Goal: Transaction & Acquisition: Purchase product/service

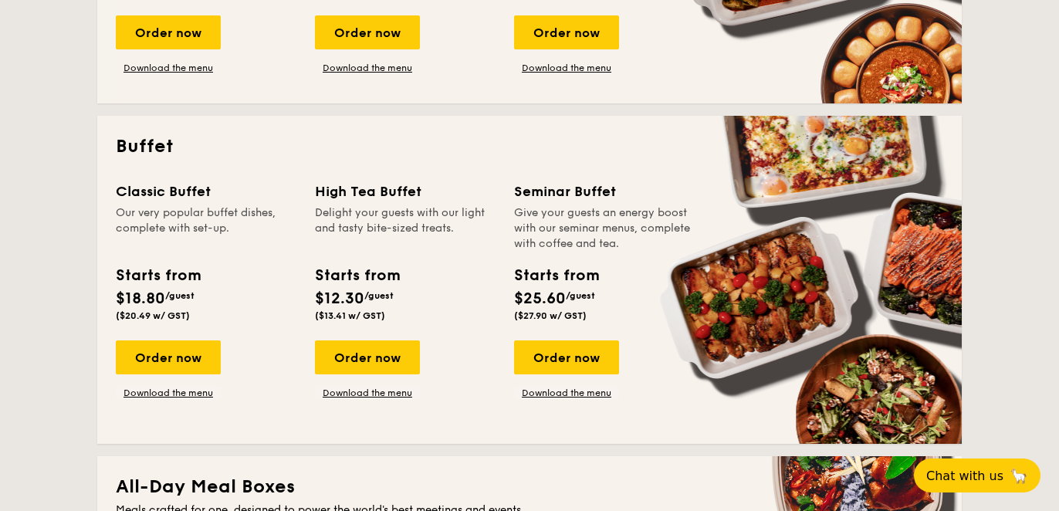
scroll to position [585, 0]
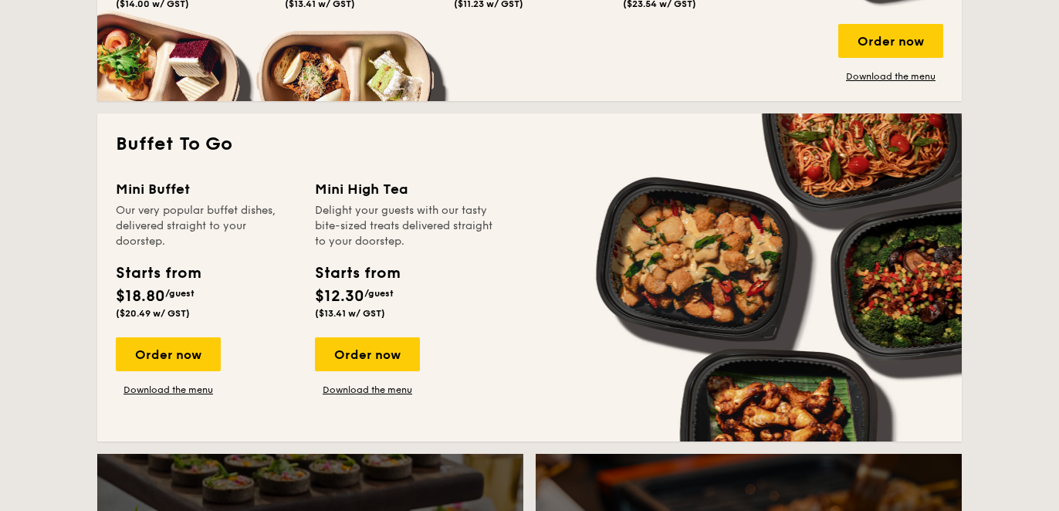
scroll to position [1287, 0]
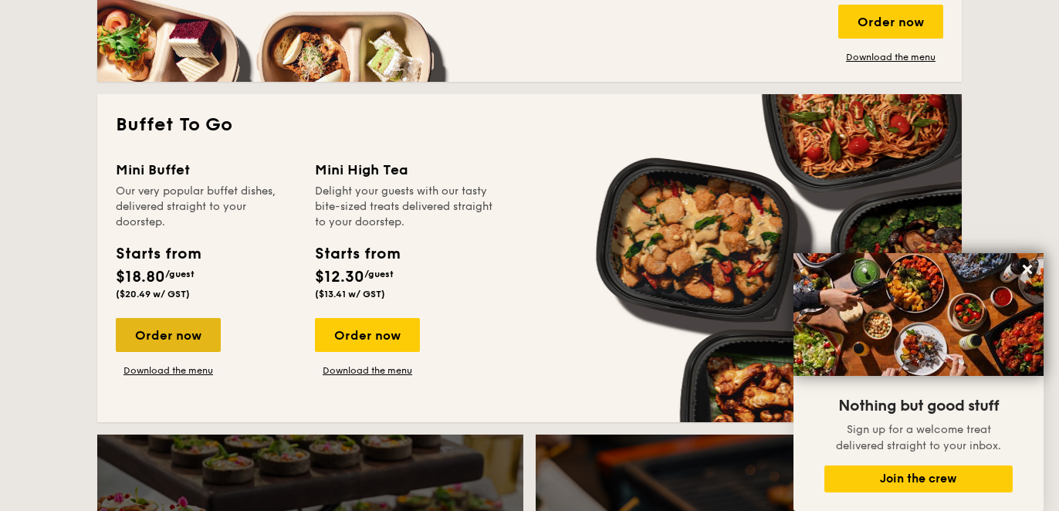
click at [206, 340] on div "Order now" at bounding box center [168, 335] width 105 height 34
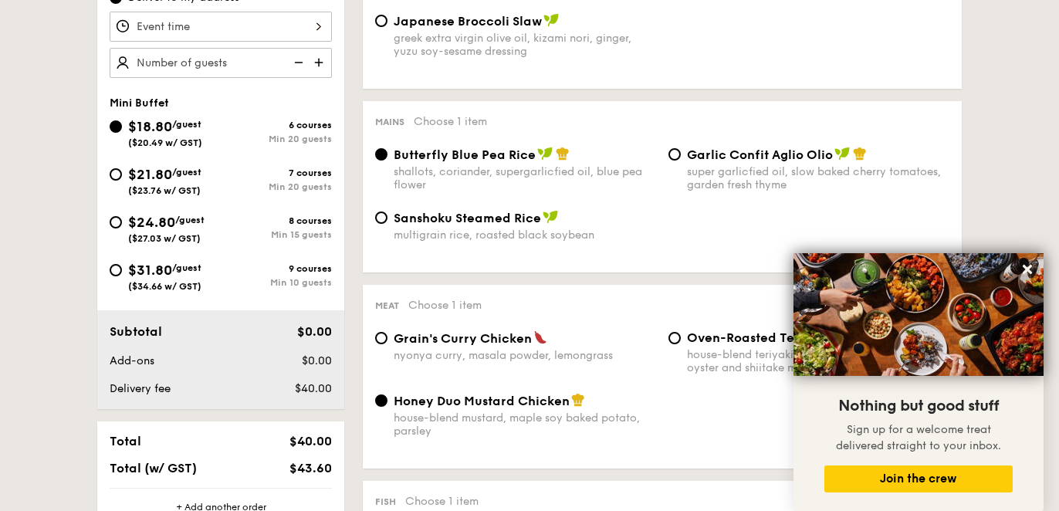
scroll to position [543, 0]
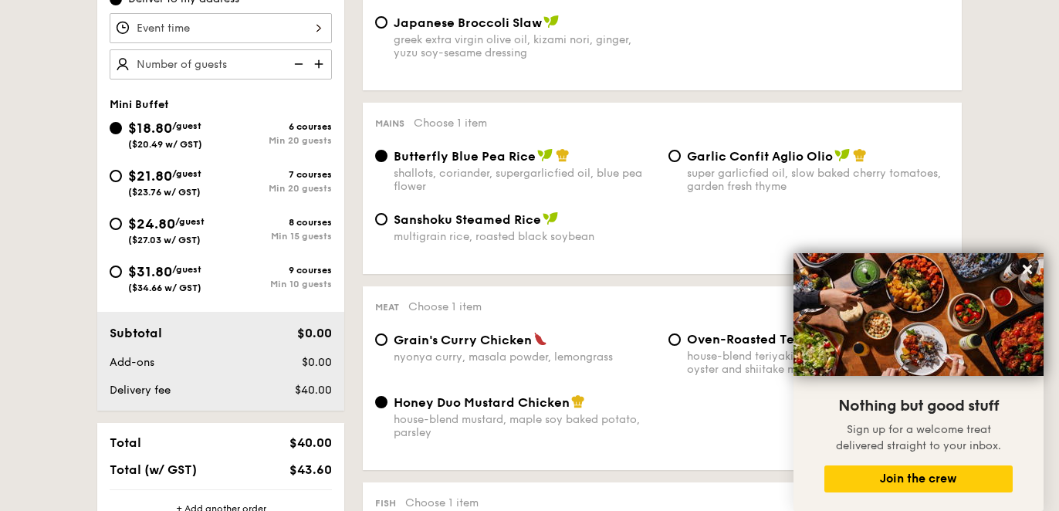
click at [327, 63] on img at bounding box center [320, 63] width 23 height 29
click at [323, 67] on img at bounding box center [320, 63] width 23 height 29
click at [303, 63] on img at bounding box center [297, 63] width 23 height 29
type input "20 guests"
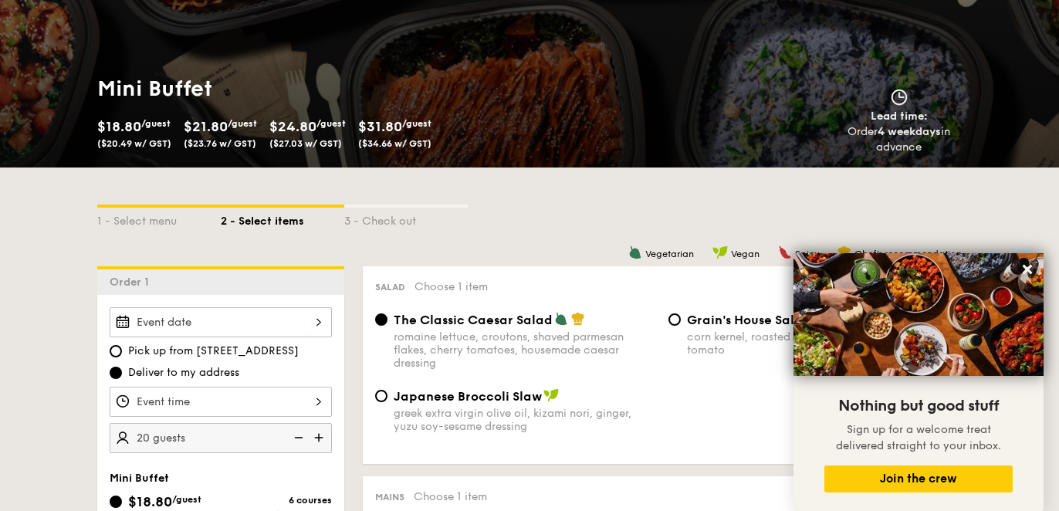
scroll to position [168, 0]
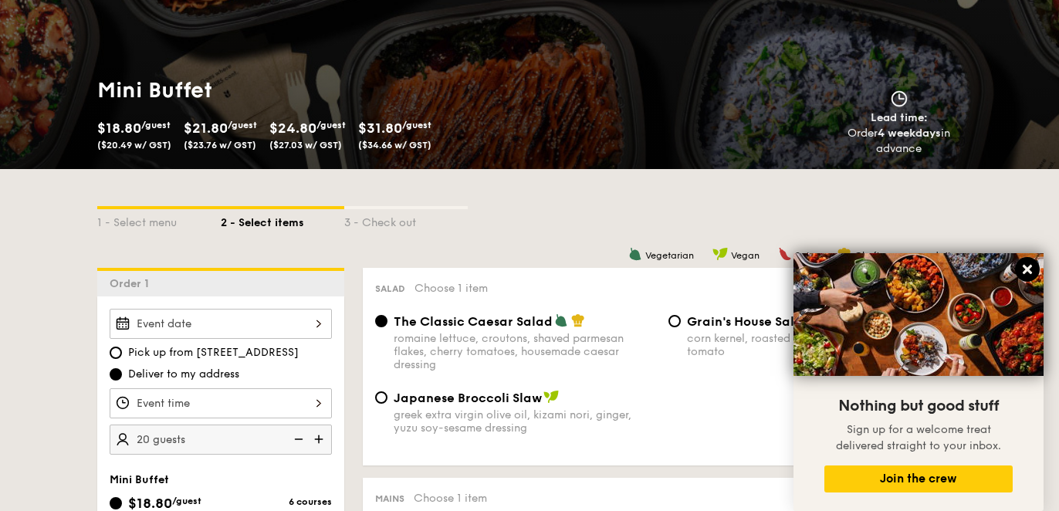
click at [1033, 273] on icon at bounding box center [1028, 270] width 14 height 14
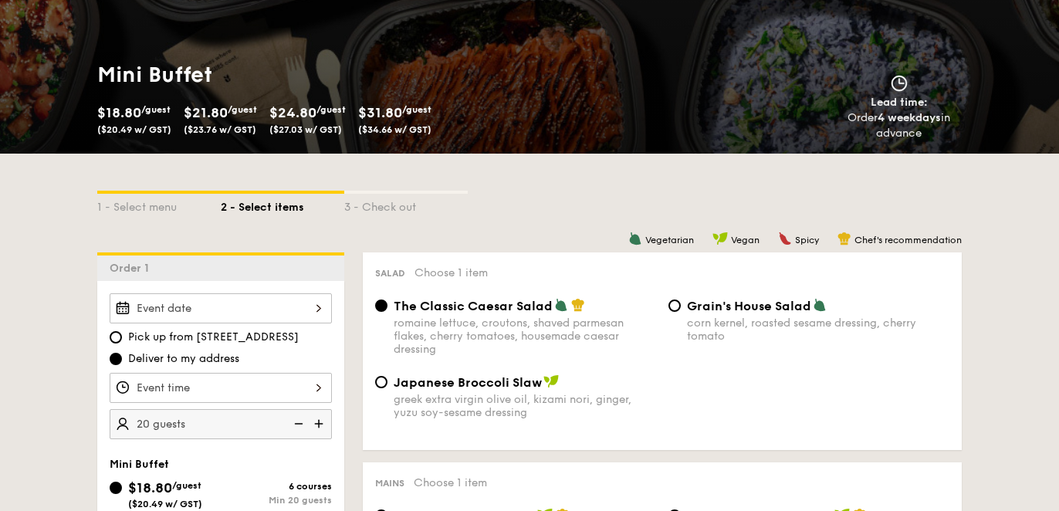
scroll to position [152, 0]
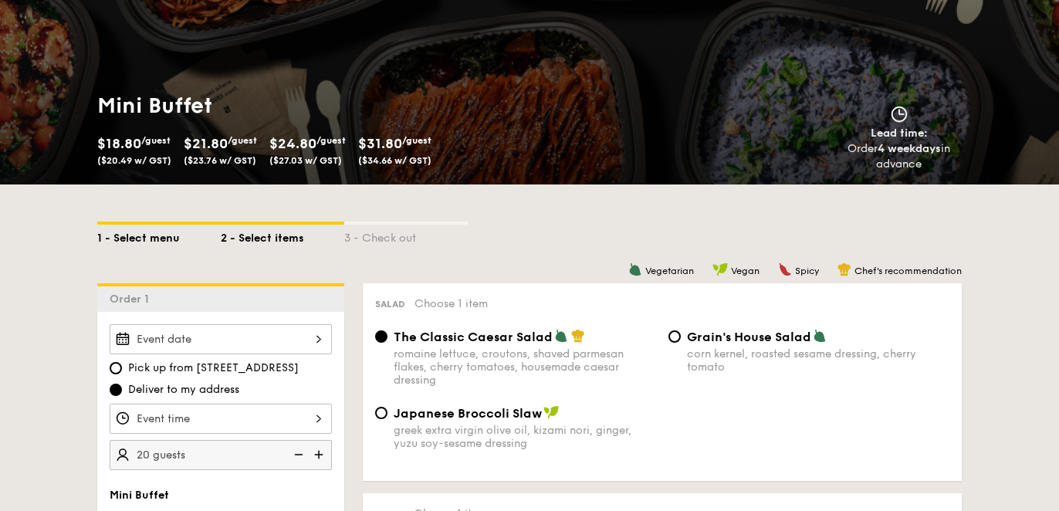
click at [114, 231] on div "1 - Select menu" at bounding box center [159, 236] width 124 height 22
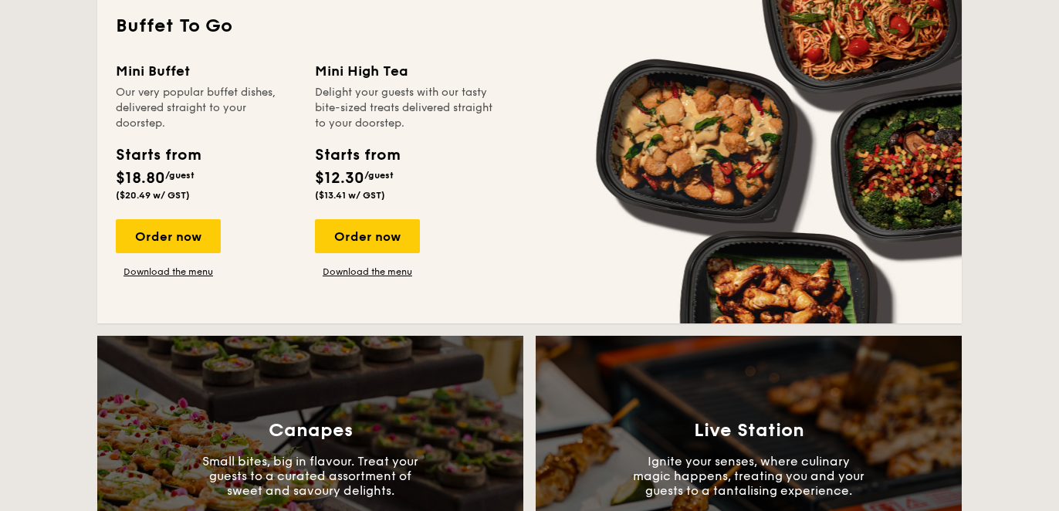
scroll to position [1413, 0]
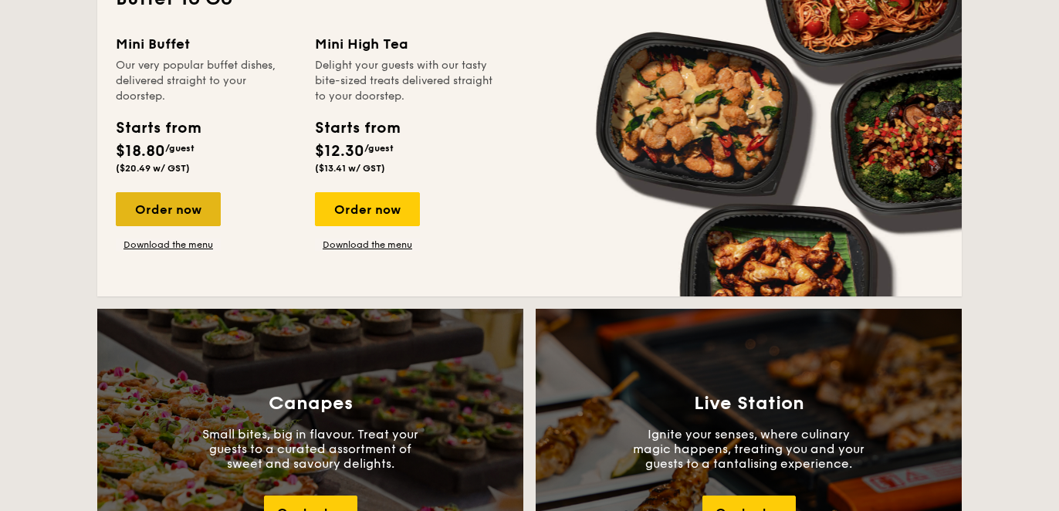
click at [174, 214] on div "Order now" at bounding box center [168, 209] width 105 height 34
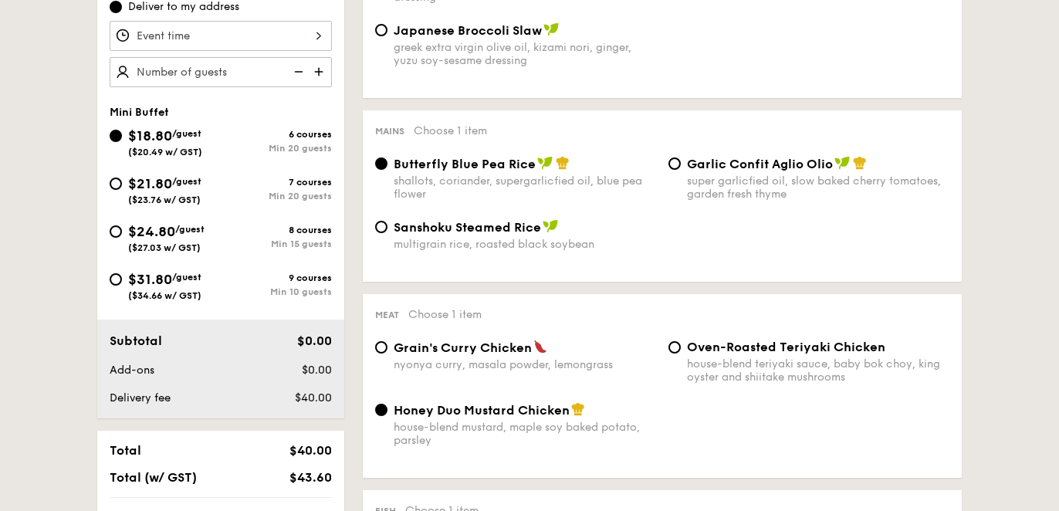
scroll to position [524, 0]
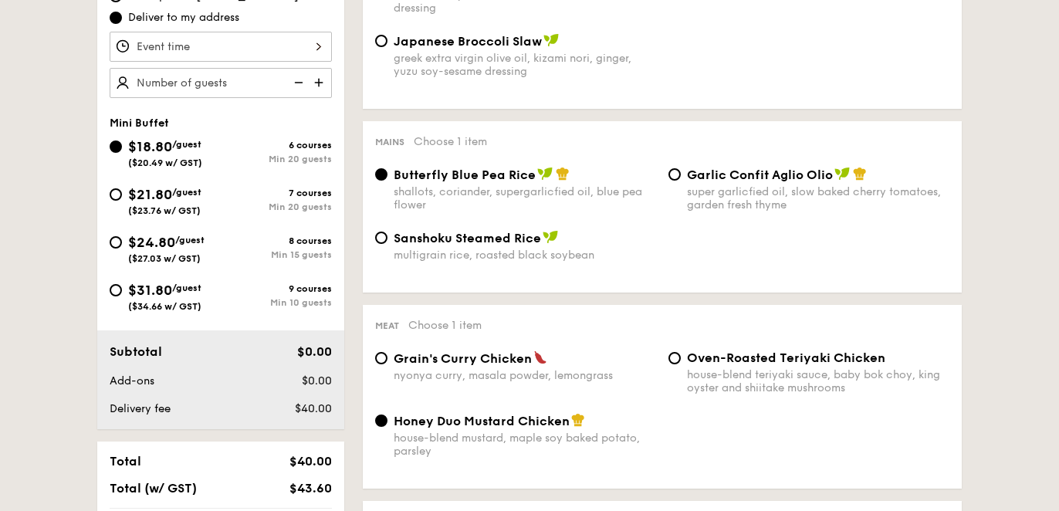
click at [137, 201] on span "$21.80" at bounding box center [150, 194] width 44 height 17
click at [122, 201] on input "$21.80 /guest ($23.76 w/ GST) 7 courses Min 20 guests" at bounding box center [116, 194] width 12 height 12
radio input "true"
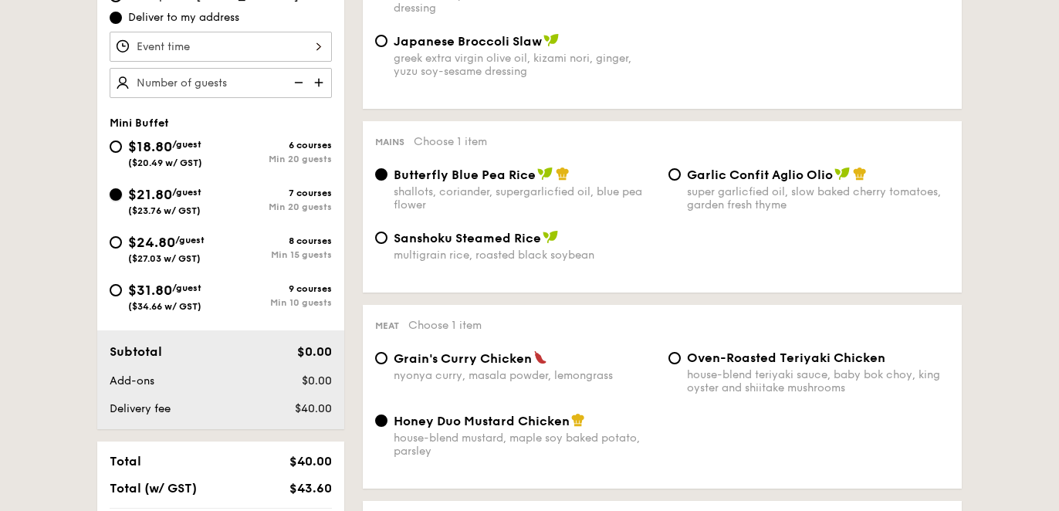
radio input "false"
radio input "true"
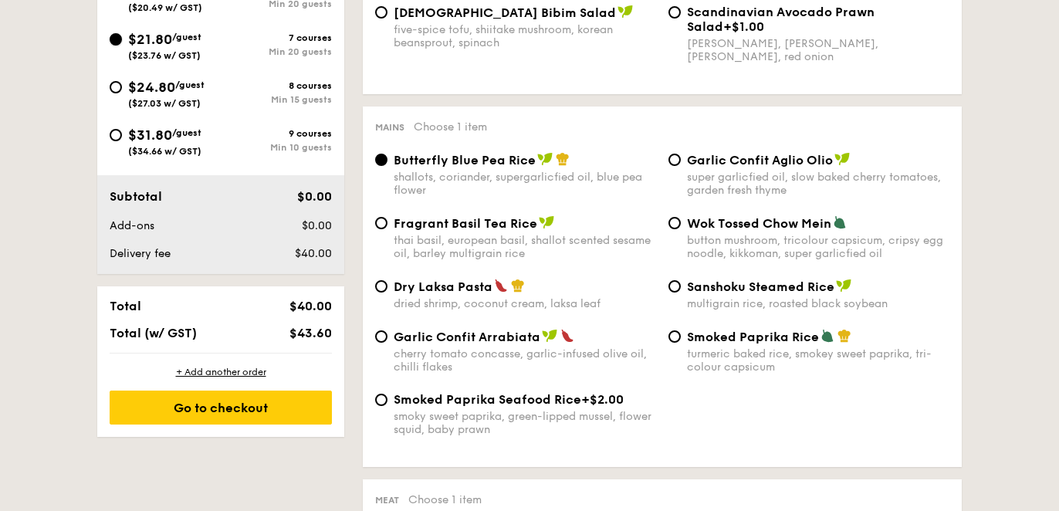
scroll to position [630, 0]
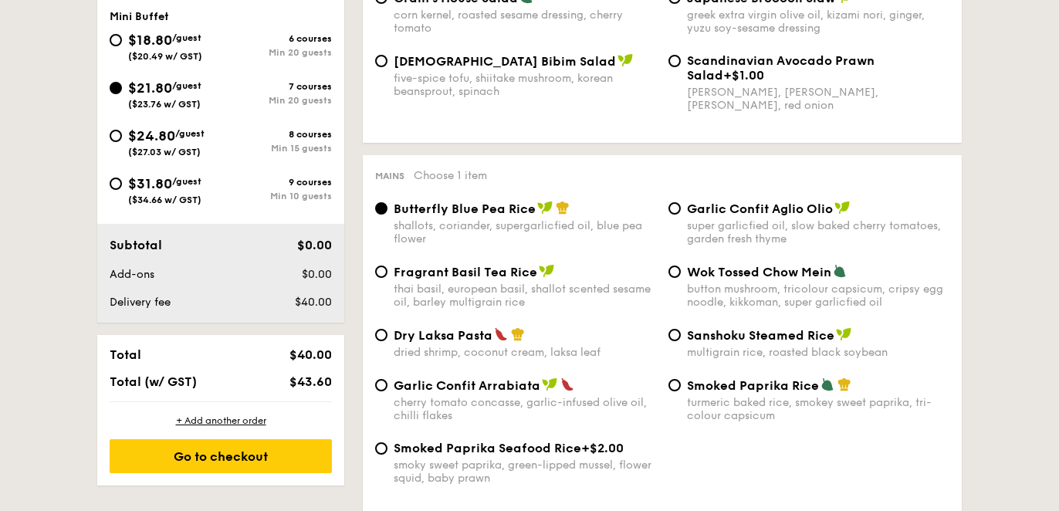
click at [127, 45] on div "$18.80 /guest ($20.49 w/ GST)" at bounding box center [165, 45] width 111 height 32
click at [122, 45] on input "$18.80 /guest ($20.49 w/ GST) 6 courses Min 20 guests" at bounding box center [116, 40] width 12 height 12
radio input "true"
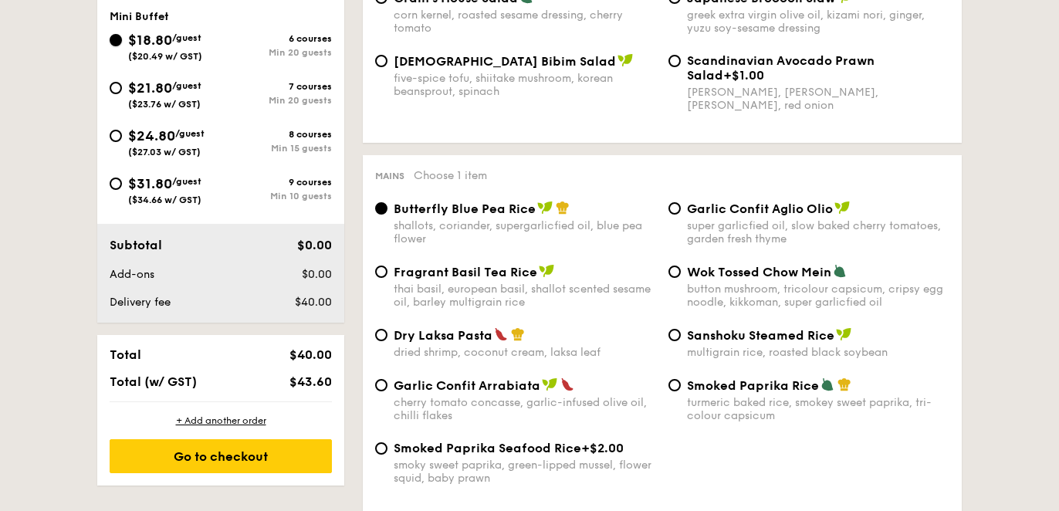
radio input "true"
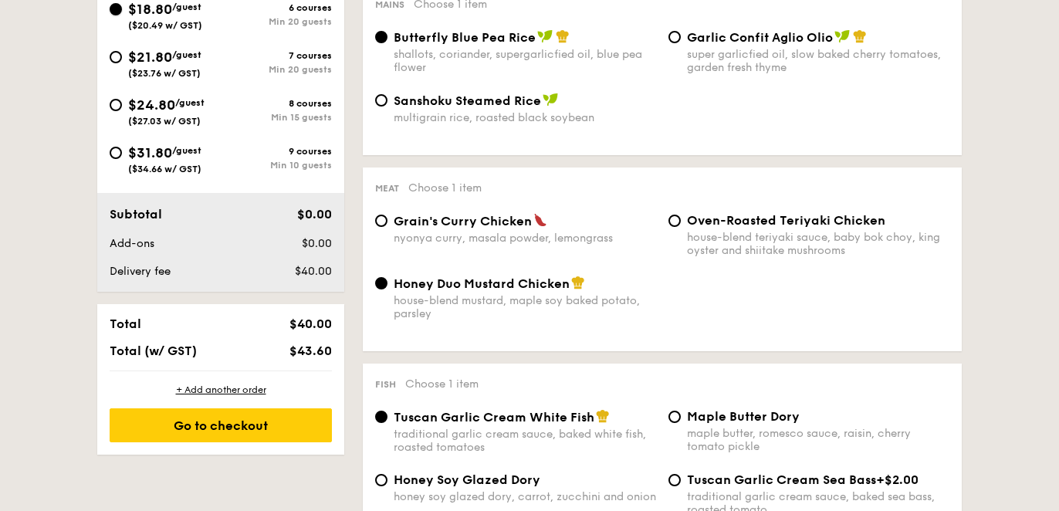
scroll to position [663, 0]
